Goal: Transaction & Acquisition: Purchase product/service

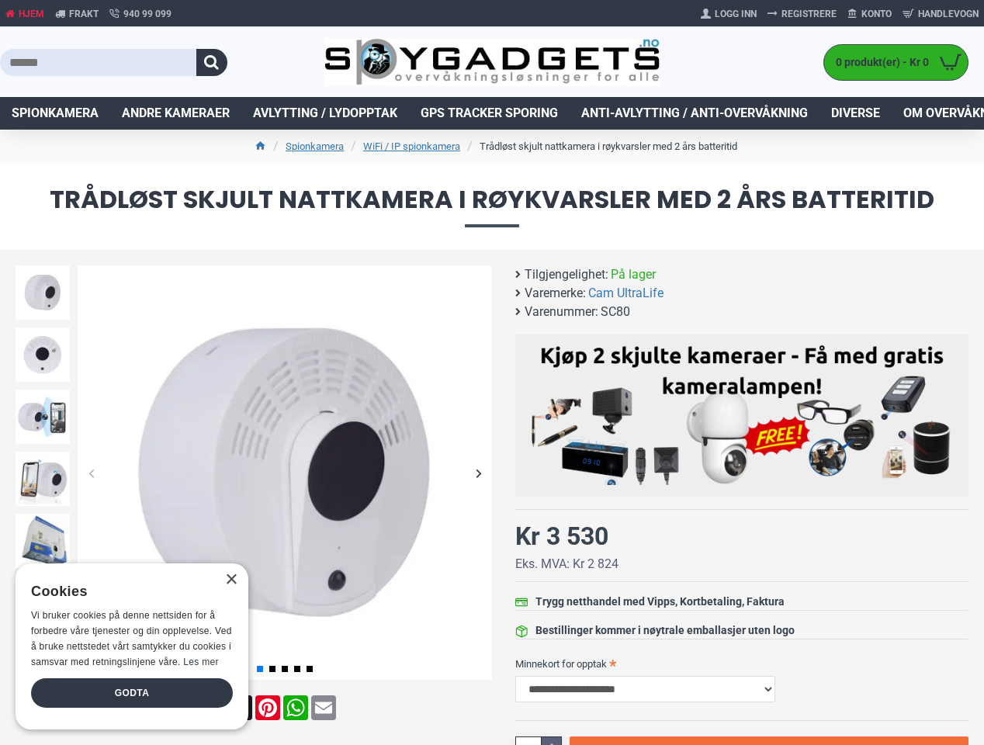
click at [212, 62] on button "button" at bounding box center [211, 62] width 31 height 27
click at [91, 472] on div "Previous slide" at bounding box center [91, 472] width 27 height 27
click at [478, 472] on div "Next slide" at bounding box center [478, 472] width 27 height 27
click at [43, 269] on div "Previous slide" at bounding box center [43, 269] width 62 height 16
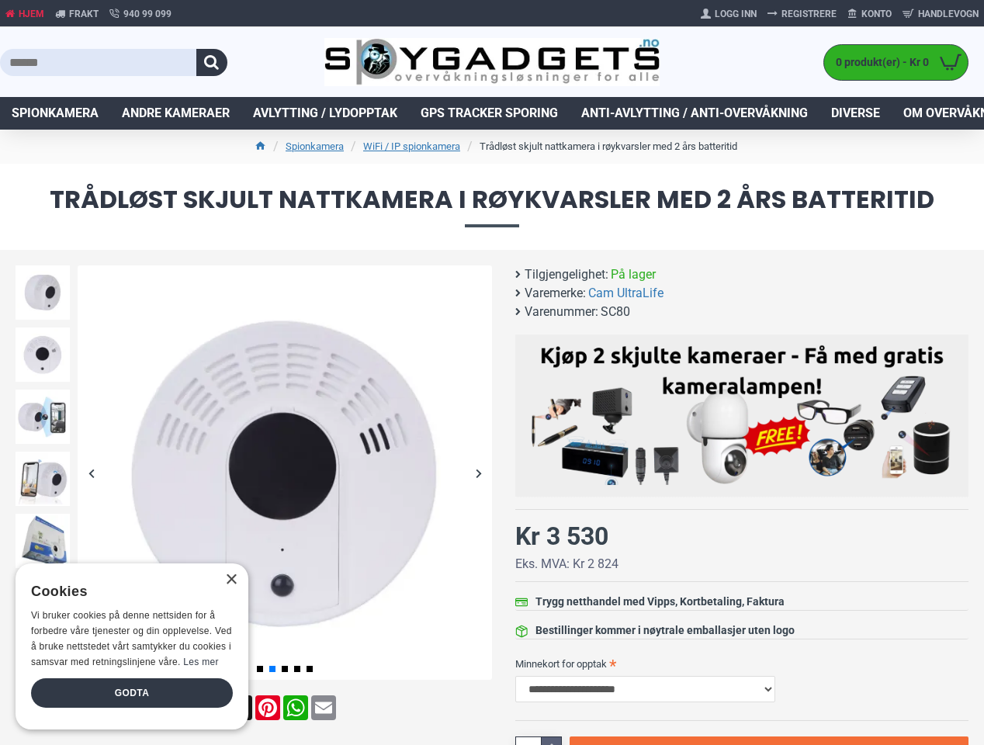
click at [551, 741] on icon at bounding box center [551, 746] width 19 height 18
type input "*"
click at [769, 741] on link "Kjøp" at bounding box center [768, 754] width 399 height 36
click at [230, 580] on div "×" at bounding box center [231, 580] width 12 height 12
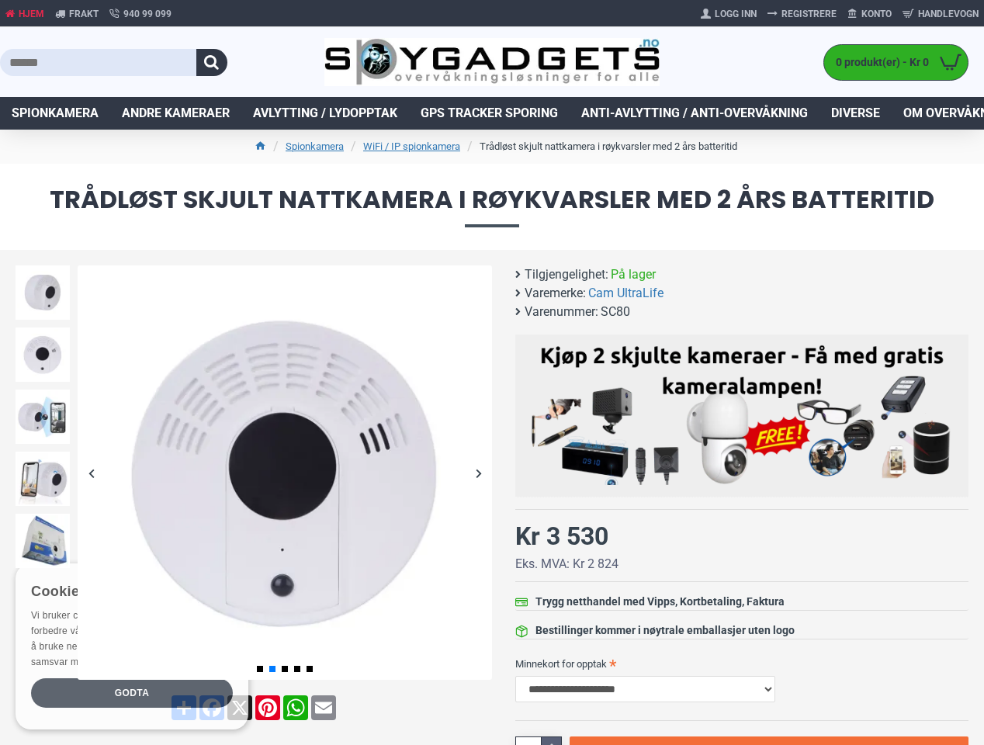
click at [132, 693] on div "Godta" at bounding box center [132, 692] width 202 height 29
